Goal: Information Seeking & Learning: Learn about a topic

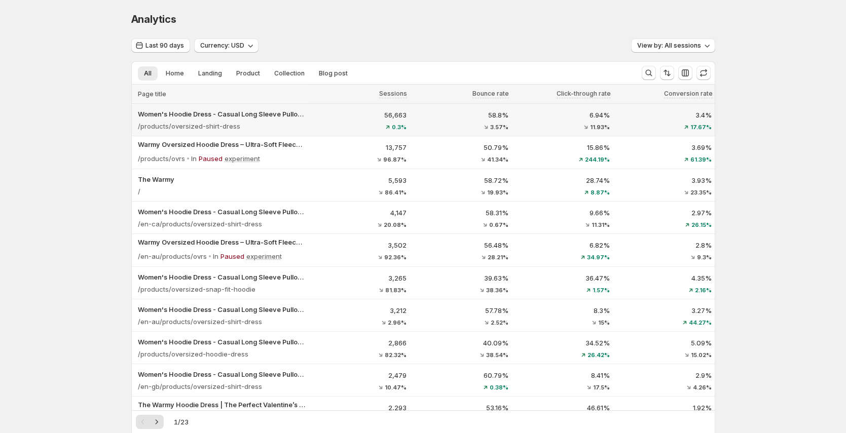
click at [296, 126] on div "/products/oversized-shirt-dress" at bounding box center [221, 126] width 167 height 10
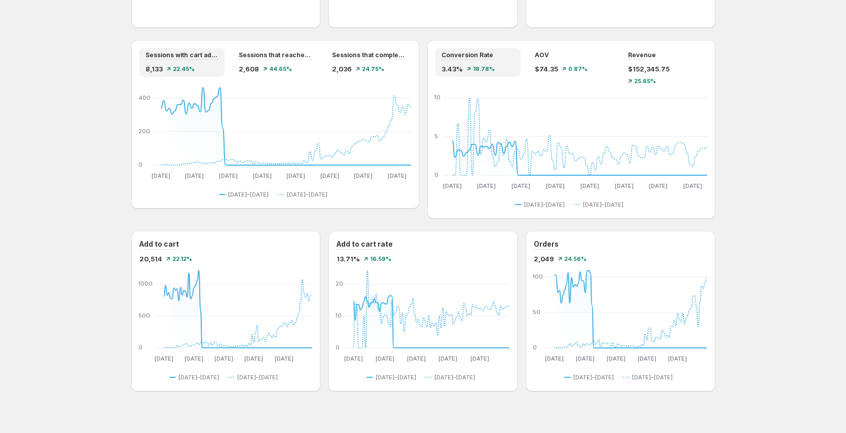
scroll to position [849, 0]
